Goal: Communication & Community: Share content

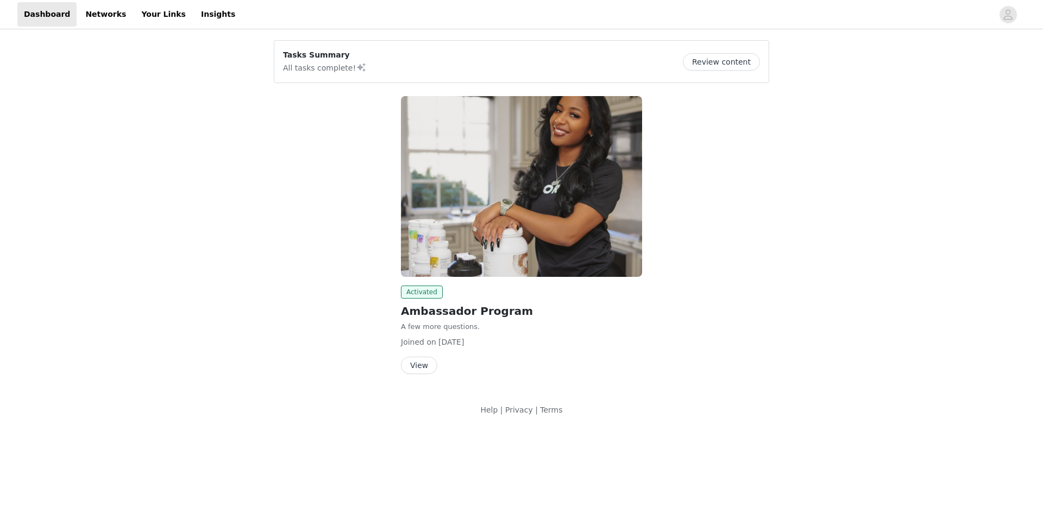
click at [722, 64] on button "Review content" at bounding box center [721, 61] width 77 height 17
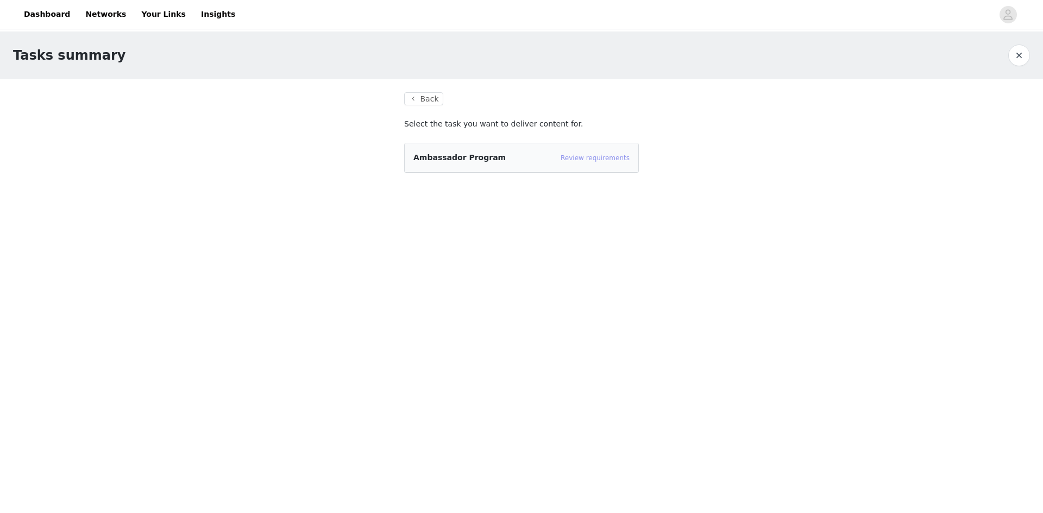
click at [595, 160] on link "Review requirements" at bounding box center [595, 158] width 69 height 8
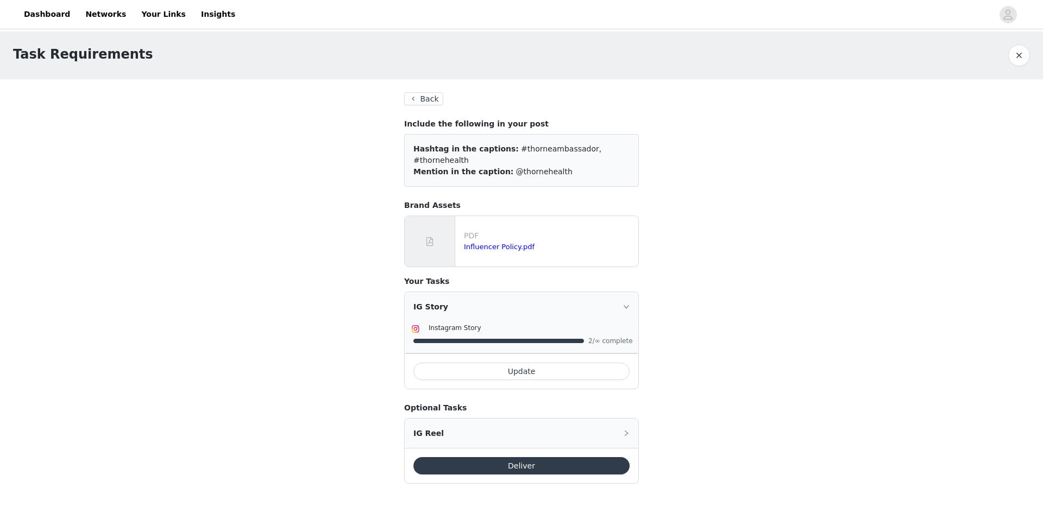
click at [555, 457] on button "Deliver" at bounding box center [521, 465] width 216 height 17
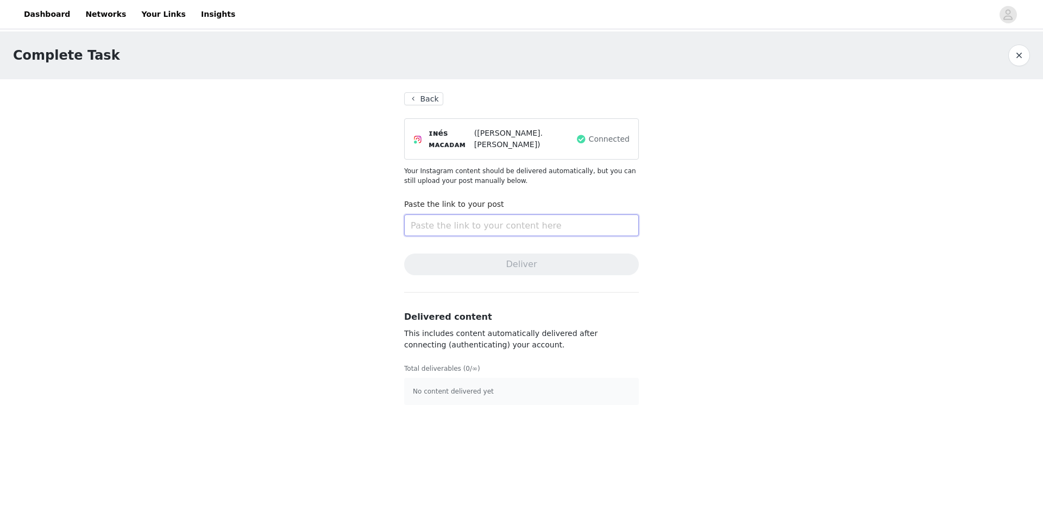
click at [512, 226] on input "text" at bounding box center [521, 226] width 235 height 22
click at [468, 218] on input "text" at bounding box center [521, 226] width 235 height 22
click at [464, 221] on input "text" at bounding box center [521, 226] width 235 height 22
paste input "[URL][DOMAIN_NAME]"
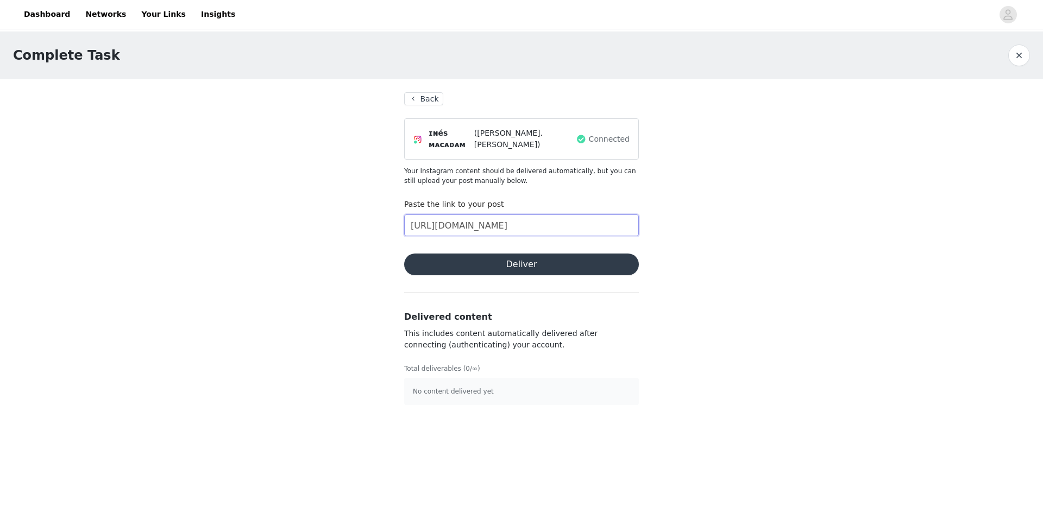
scroll to position [0, 68]
type input "[URL][DOMAIN_NAME]"
click at [501, 257] on button "Deliver" at bounding box center [521, 265] width 235 height 22
click at [419, 102] on button "Back" at bounding box center [423, 98] width 39 height 13
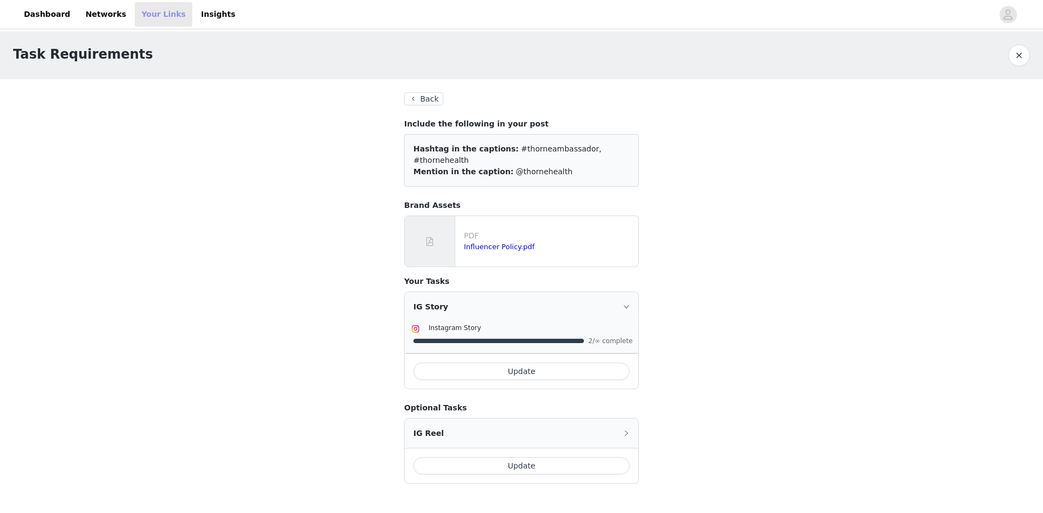
click at [137, 16] on link "Your Links" at bounding box center [164, 14] width 58 height 24
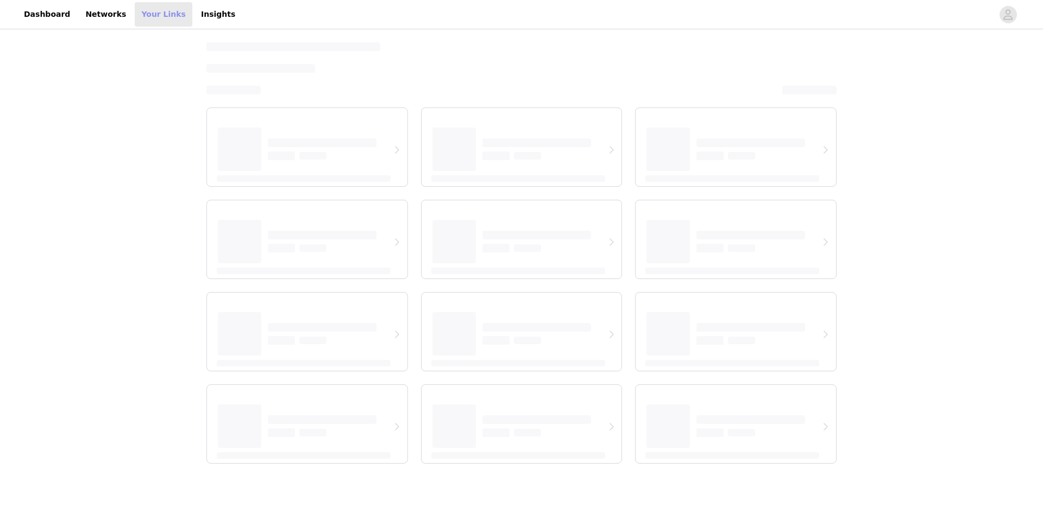
select select "12"
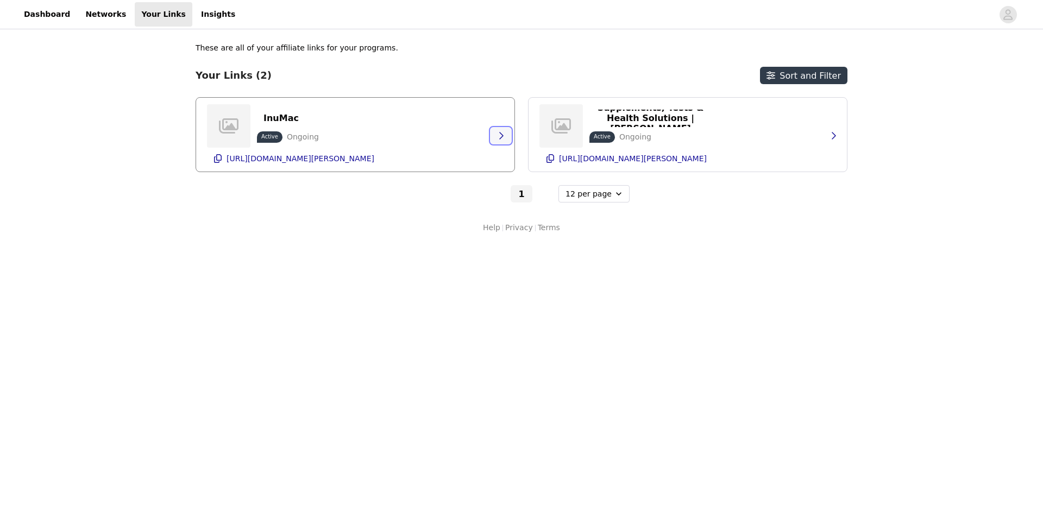
click at [502, 138] on icon "button" at bounding box center [500, 135] width 9 height 9
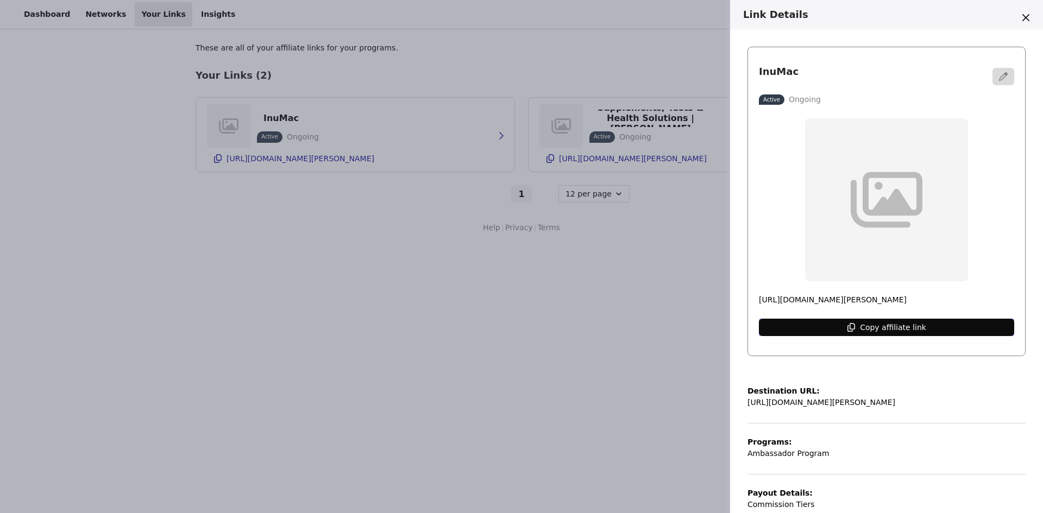
click at [838, 330] on button "Copy affiliate link" at bounding box center [886, 327] width 255 height 17
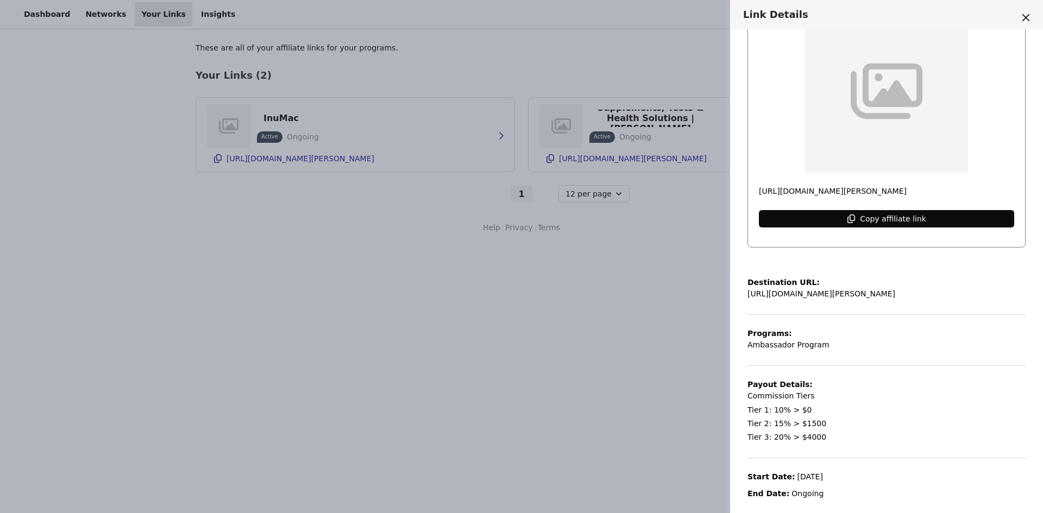
scroll to position [112, 0]
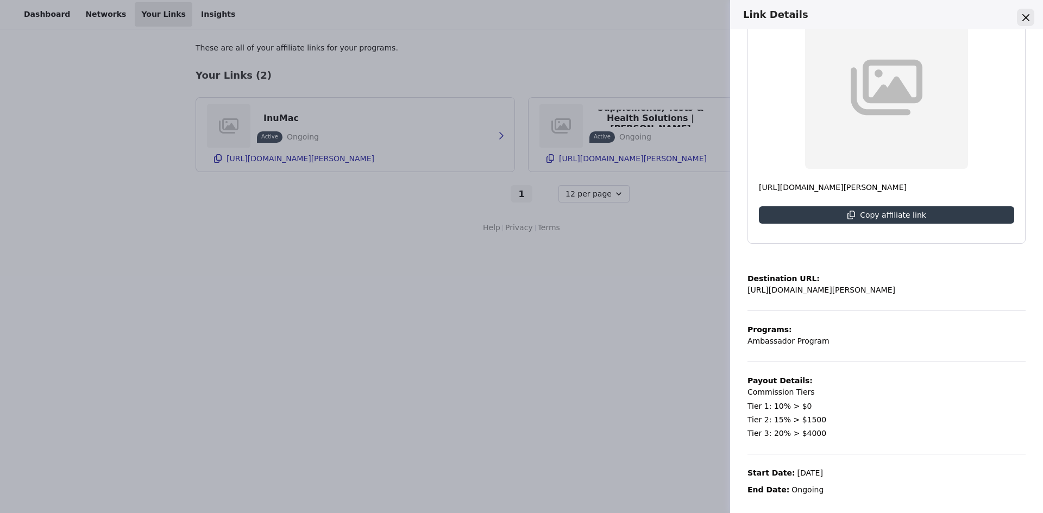
click at [1024, 14] on icon "Close" at bounding box center [1025, 17] width 7 height 7
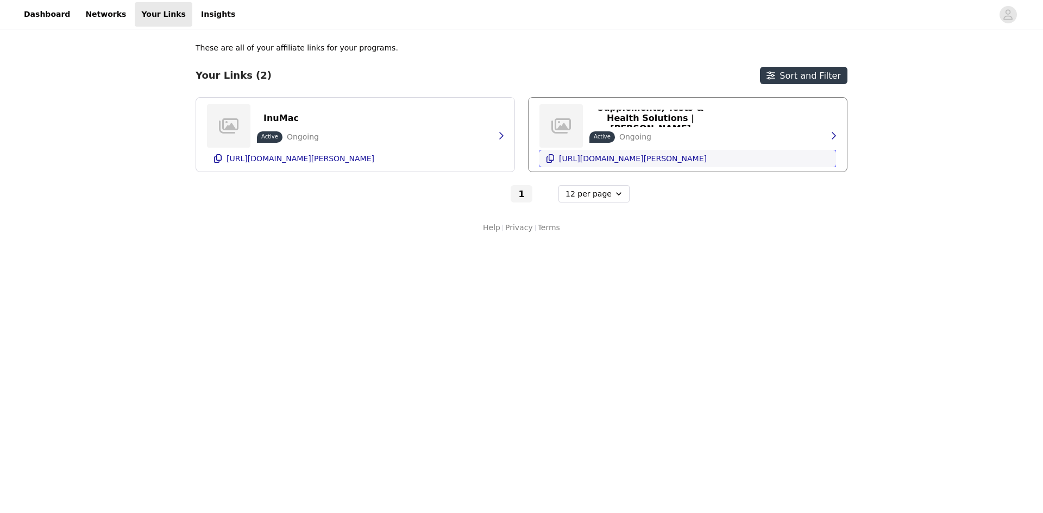
click at [662, 157] on p "[URL][DOMAIN_NAME][PERSON_NAME]" at bounding box center [633, 158] width 148 height 9
click at [618, 163] on p "[URL][DOMAIN_NAME][PERSON_NAME]" at bounding box center [633, 158] width 148 height 9
click at [674, 114] on p "Supplements, Tests & Health Solutions | [PERSON_NAME]" at bounding box center [650, 118] width 109 height 31
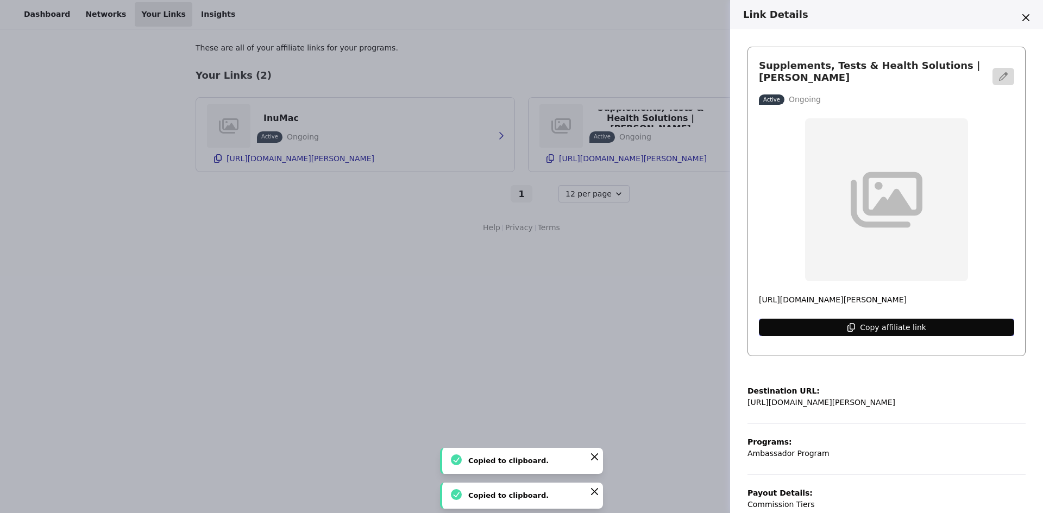
click at [950, 320] on button "Copy affiliate link" at bounding box center [886, 327] width 255 height 17
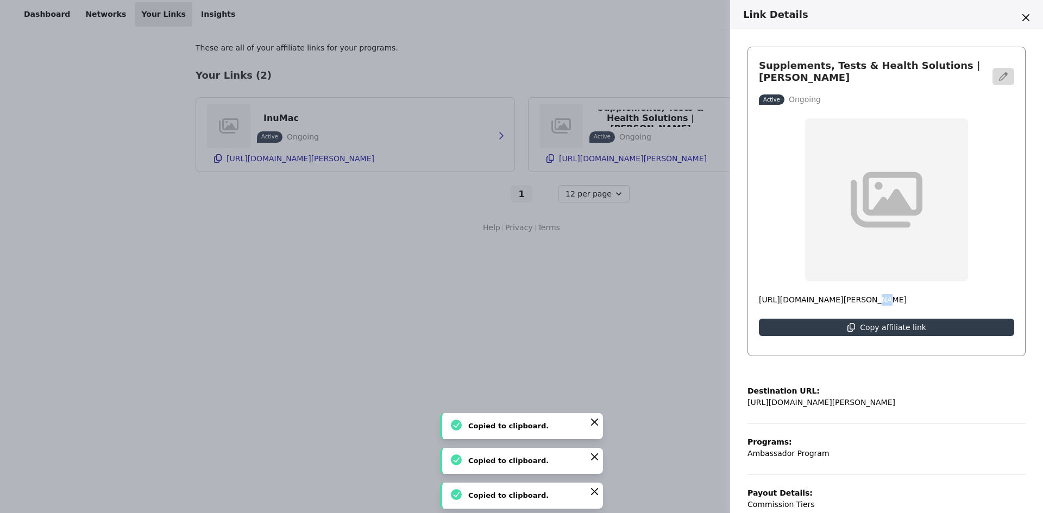
drag, startPoint x: 853, startPoint y: 299, endPoint x: 821, endPoint y: 298, distance: 32.6
click at [834, 298] on p "[URL][DOMAIN_NAME][PERSON_NAME]" at bounding box center [886, 299] width 255 height 11
